Goal: Information Seeking & Learning: Understand process/instructions

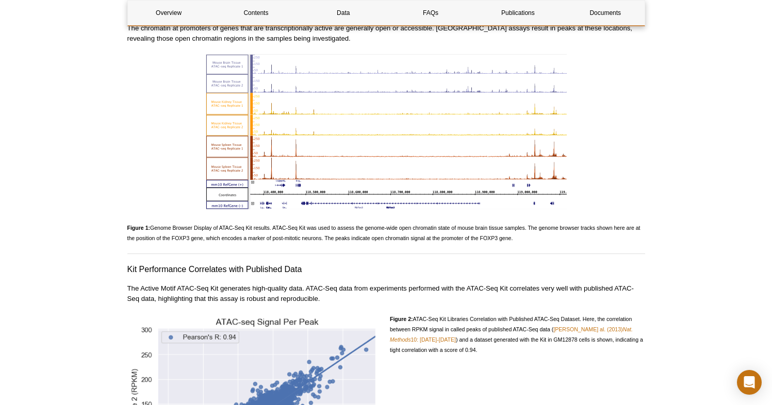
scroll to position [1144, 0]
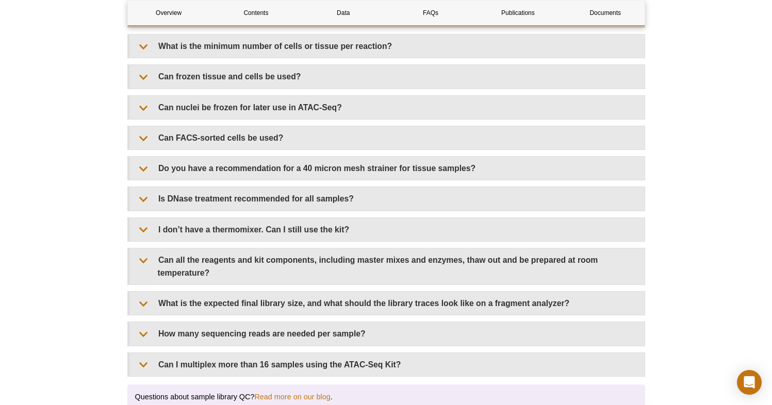
scroll to position [1927, 0]
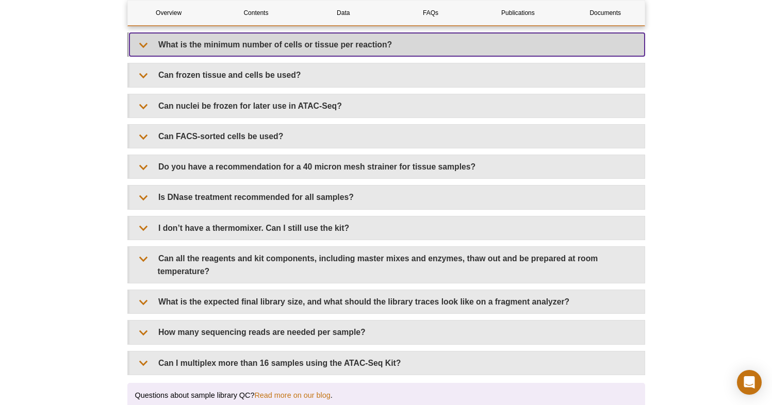
click at [140, 42] on summary "What is the minimum number of cells or tissue per reaction?" at bounding box center [386, 44] width 515 height 23
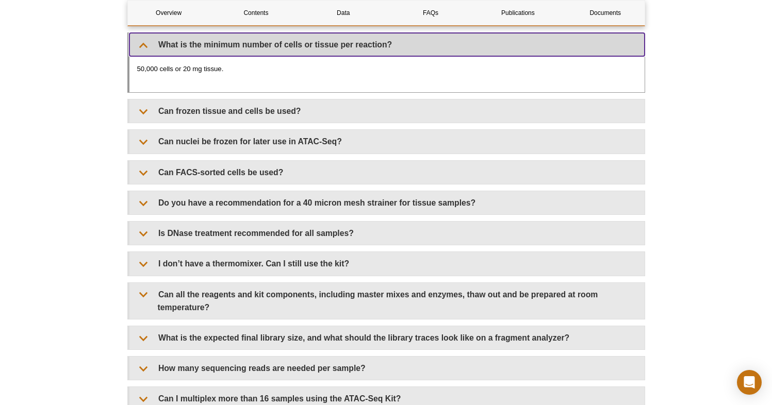
click at [143, 42] on summary "What is the minimum number of cells or tissue per reaction?" at bounding box center [386, 44] width 515 height 23
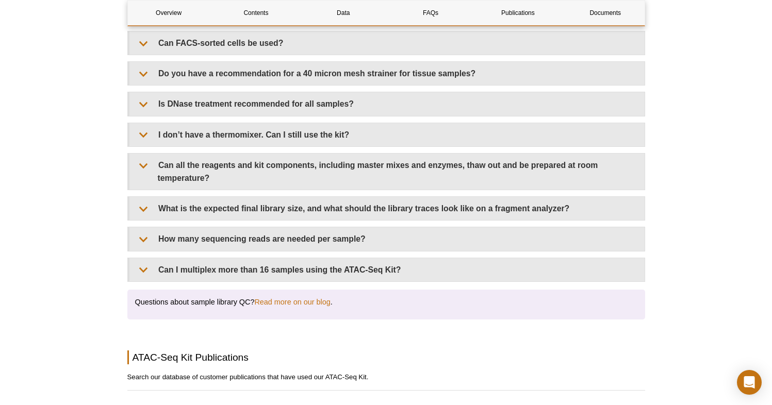
scroll to position [2024, 0]
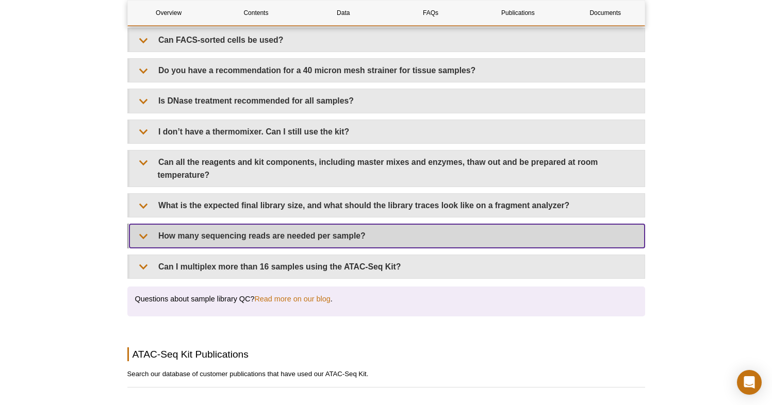
click at [141, 229] on summary "How many sequencing reads are needed per sample?" at bounding box center [386, 235] width 515 height 23
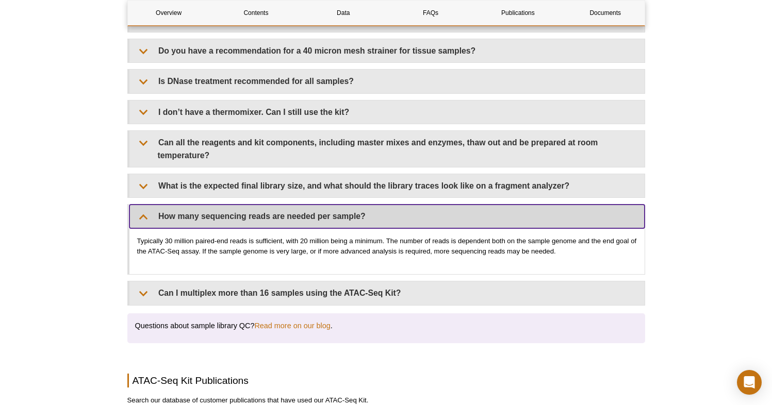
scroll to position [2045, 0]
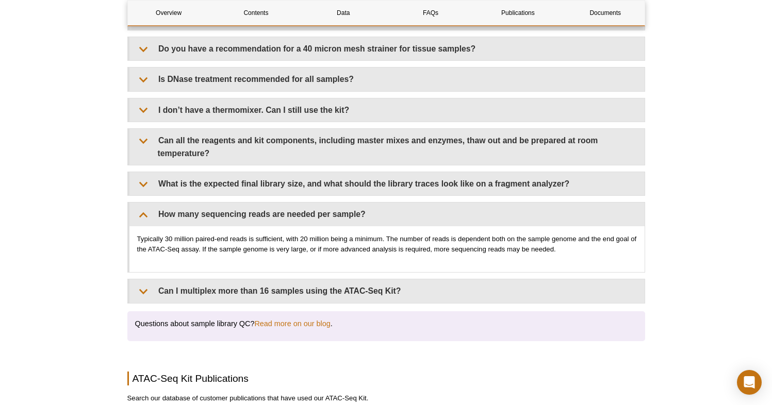
click at [428, 243] on p "Typically 30 million paired-end reads is sufficient, with 20 million being a mi…" at bounding box center [386, 244] width 499 height 21
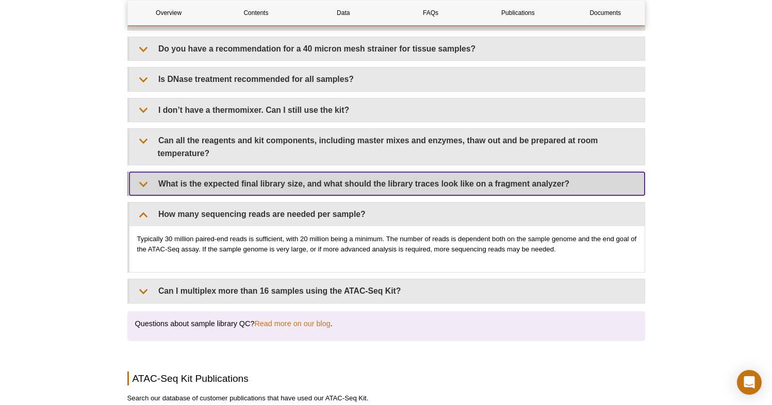
click at [190, 186] on summary "What is the expected final library size, and what should the library traces loo…" at bounding box center [386, 183] width 515 height 23
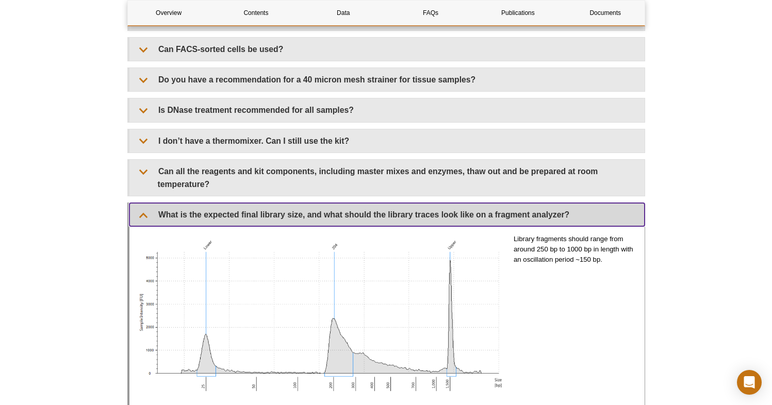
scroll to position [1994, 0]
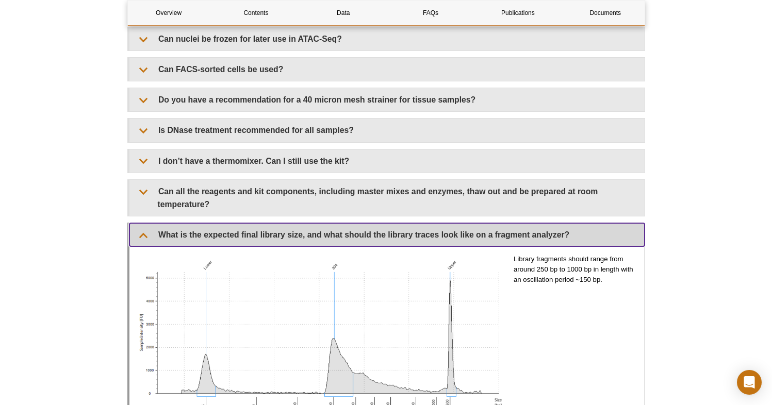
click at [192, 231] on summary "What is the expected final library size, and what should the library traces loo…" at bounding box center [386, 234] width 515 height 23
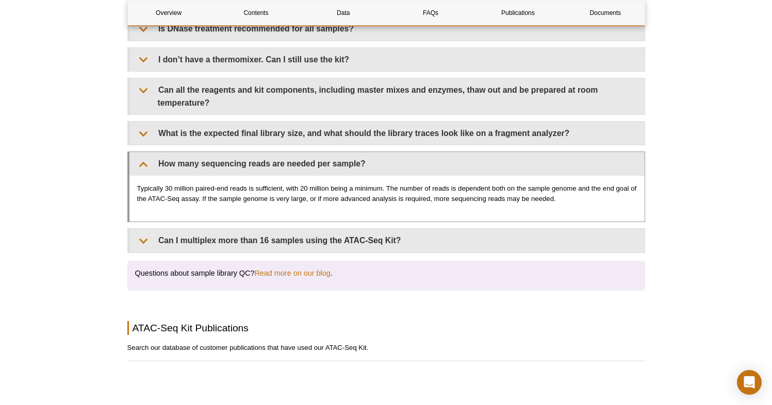
scroll to position [2106, 0]
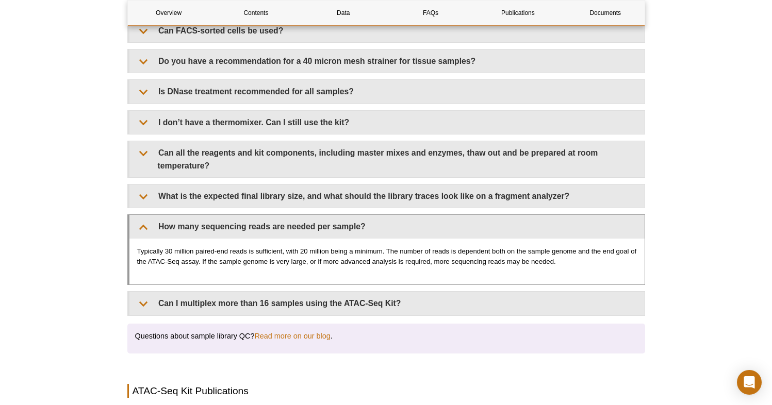
scroll to position [2031, 0]
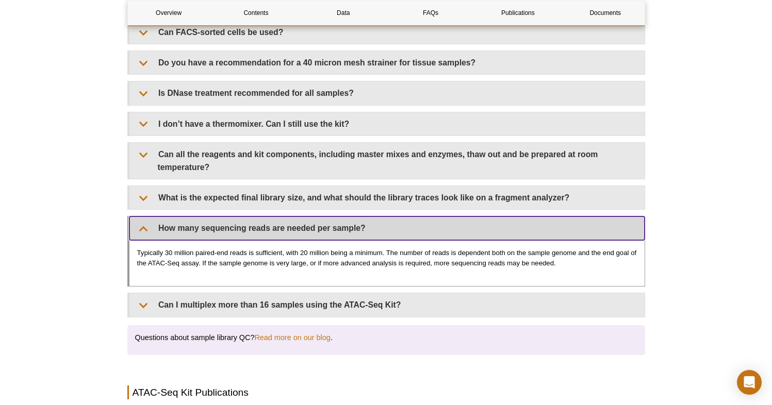
click at [339, 226] on summary "How many sequencing reads are needed per sample?" at bounding box center [386, 227] width 515 height 23
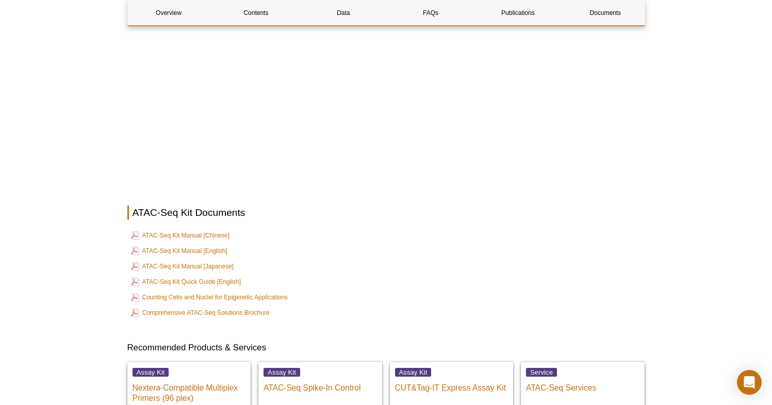
scroll to position [2654, 0]
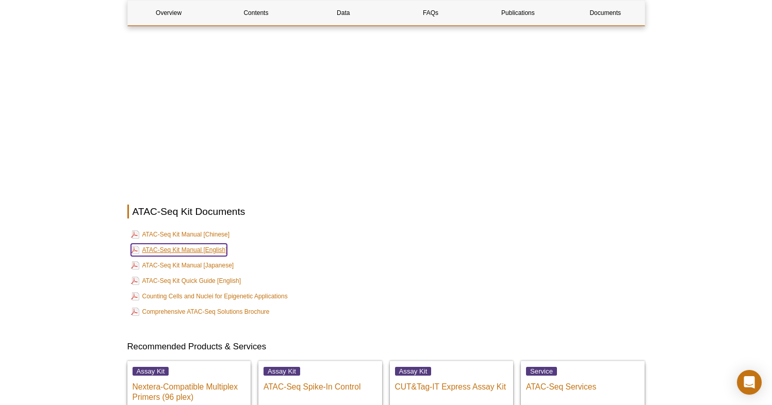
click at [218, 244] on link "ATAC-Seq Kit Manual [English]" at bounding box center [179, 250] width 96 height 12
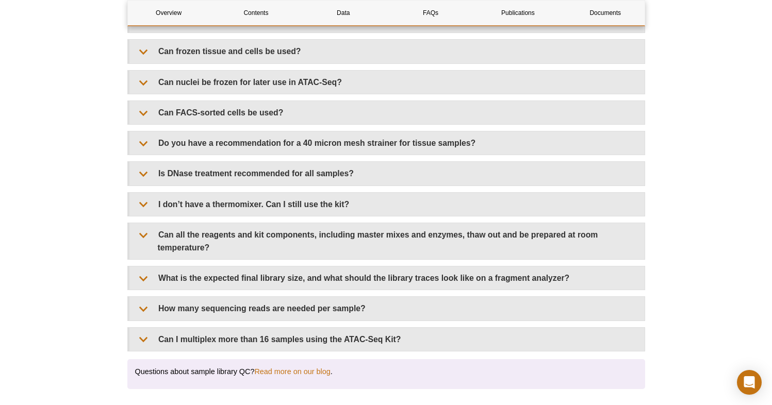
scroll to position [1948, 0]
